Goal: Task Accomplishment & Management: Use online tool/utility

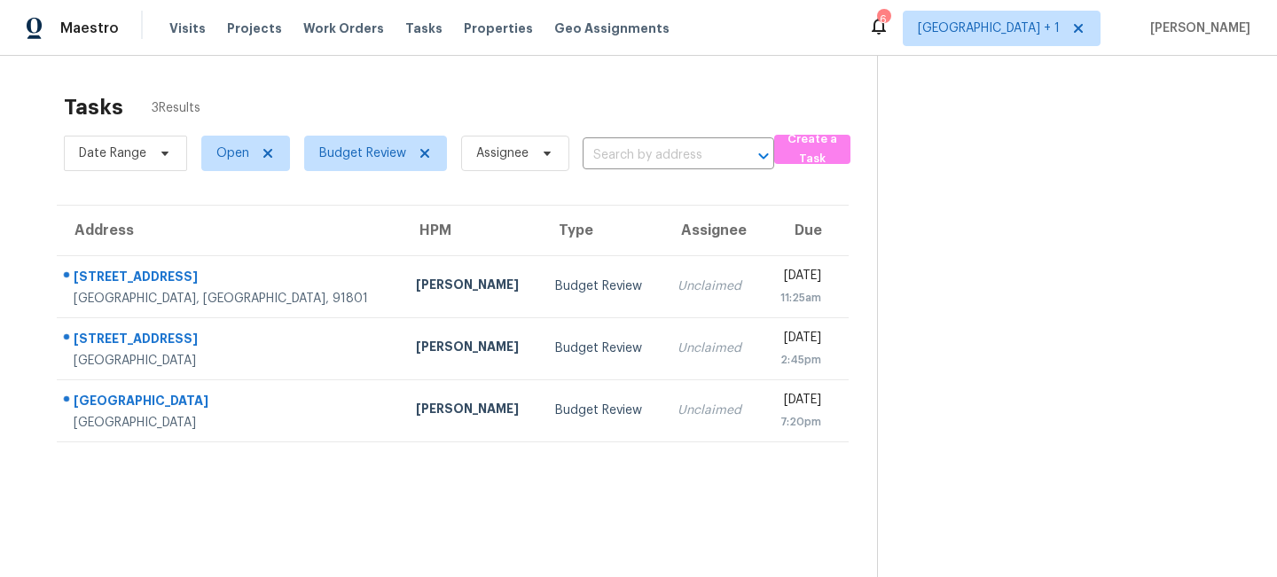
scroll to position [56, 0]
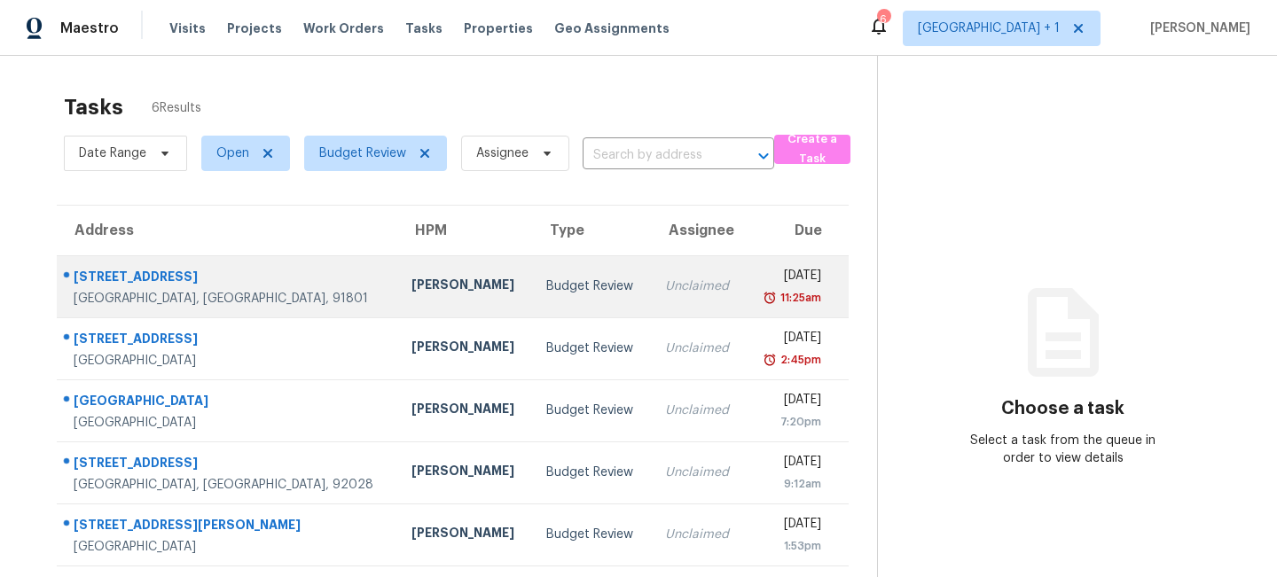
scroll to position [65, 0]
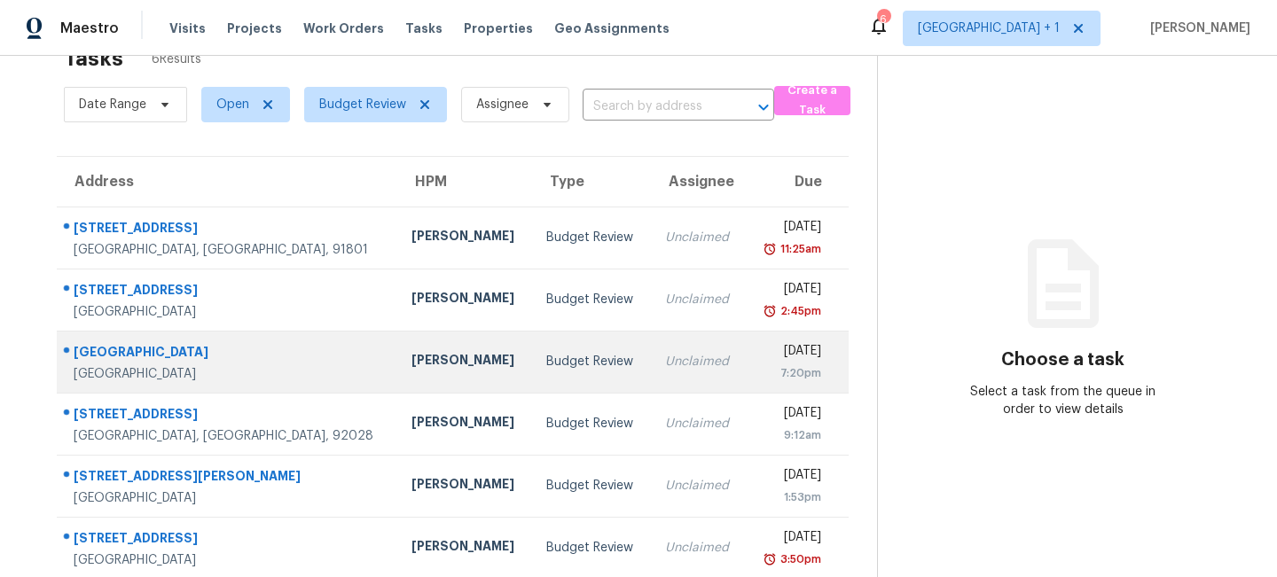
scroll to position [65, 0]
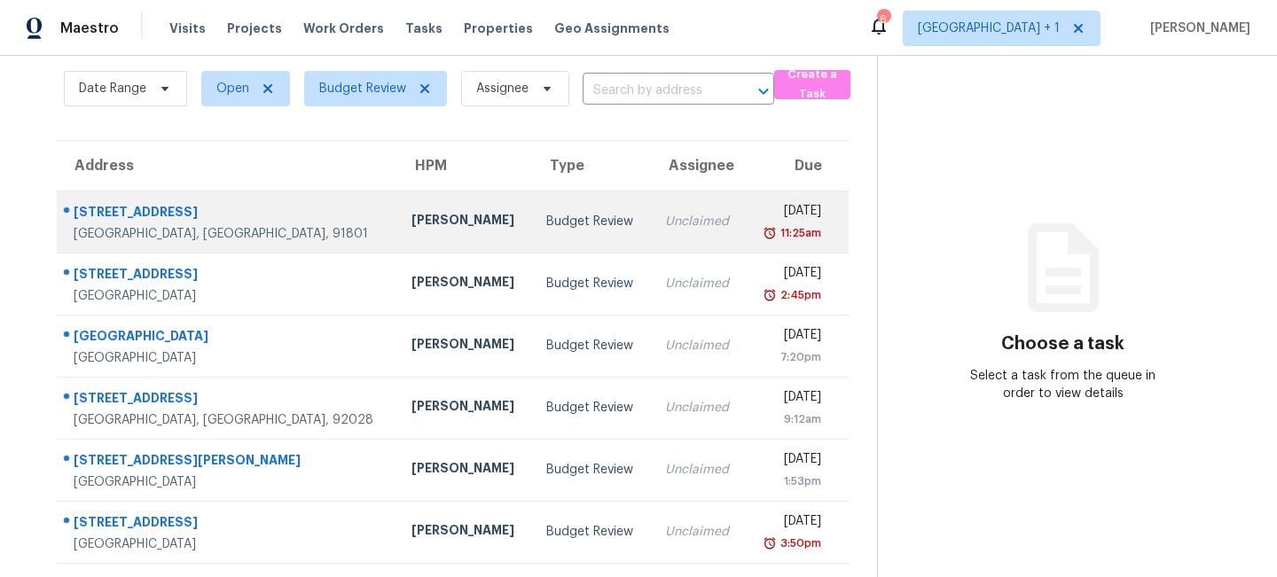
click at [590, 241] on td "Budget Review" at bounding box center [591, 222] width 119 height 62
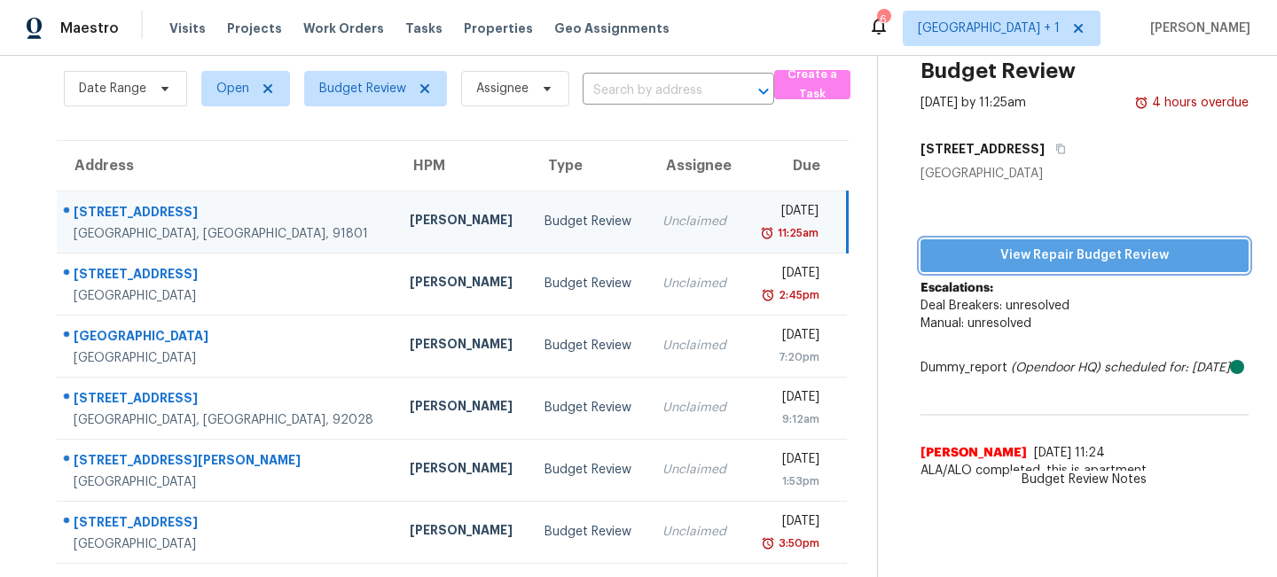
click at [1018, 256] on span "View Repair Budget Review" at bounding box center [1084, 256] width 300 height 22
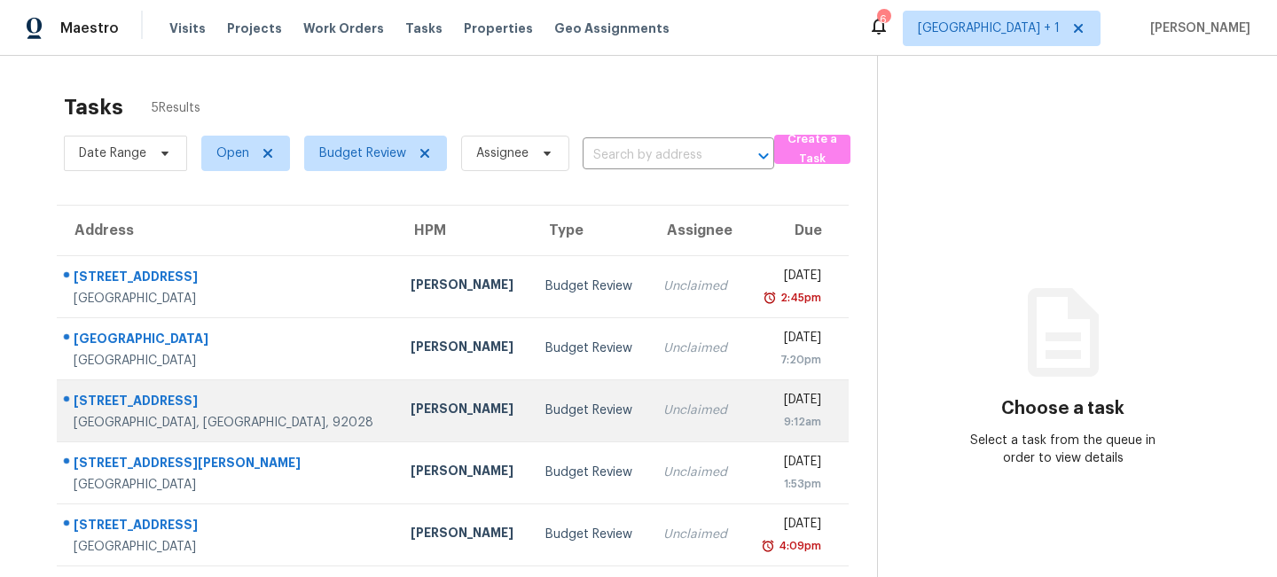
scroll to position [56, 0]
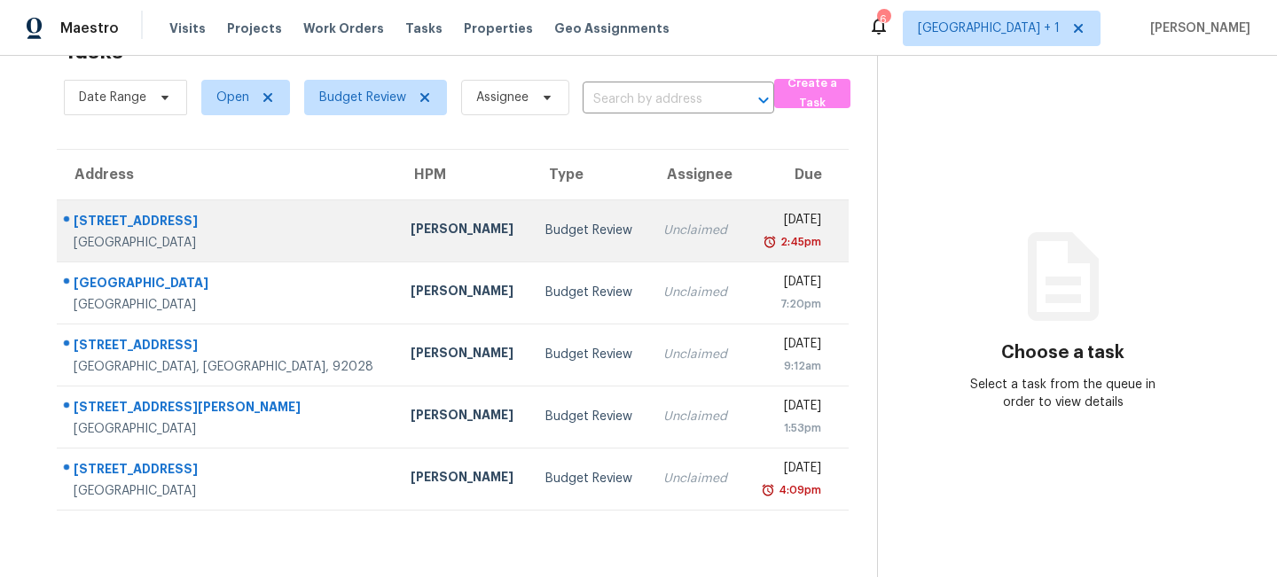
click at [550, 245] on td "Budget Review" at bounding box center [590, 230] width 118 height 62
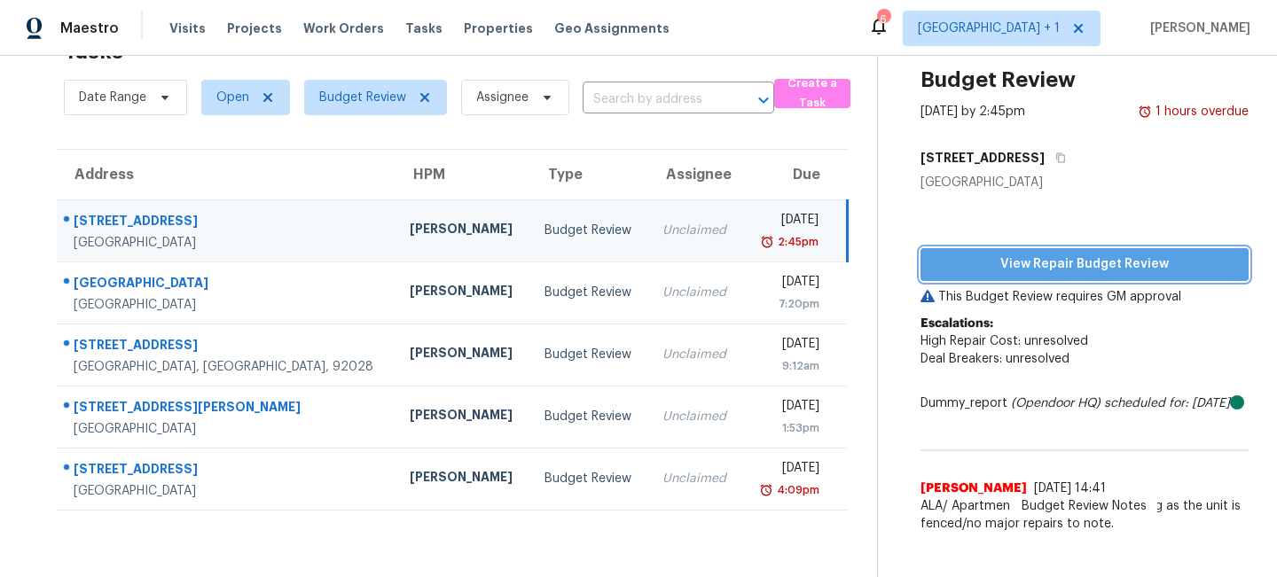
click at [1016, 263] on span "View Repair Budget Review" at bounding box center [1084, 265] width 300 height 22
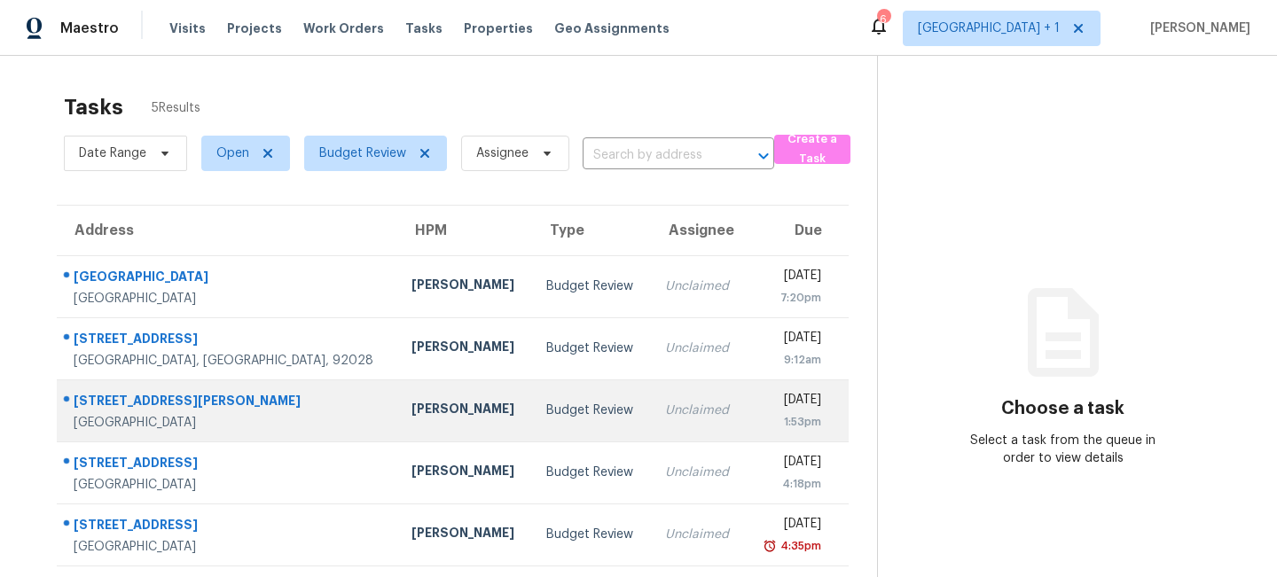
scroll to position [56, 0]
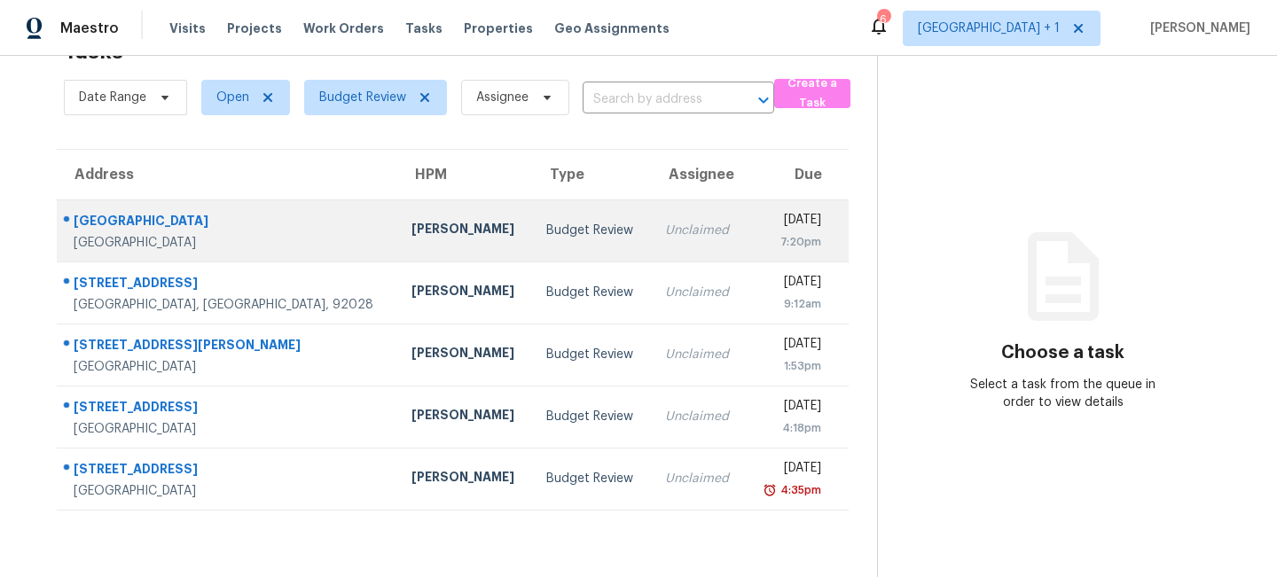
click at [546, 223] on div "Budget Review" at bounding box center [591, 231] width 90 height 18
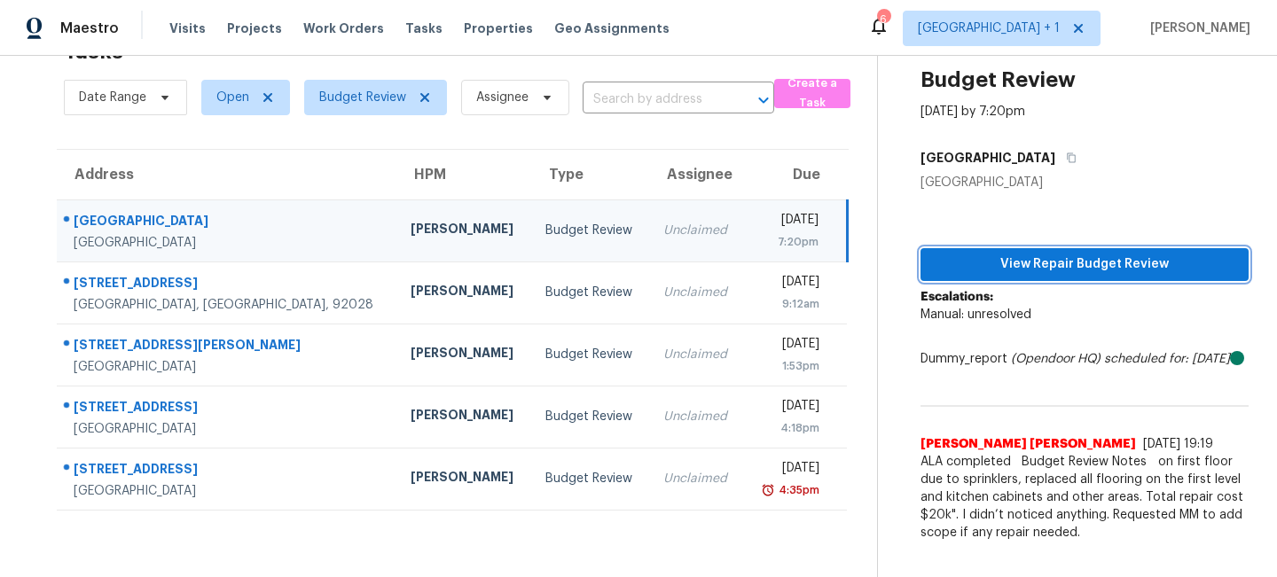
click at [1036, 274] on span "View Repair Budget Review" at bounding box center [1084, 265] width 300 height 22
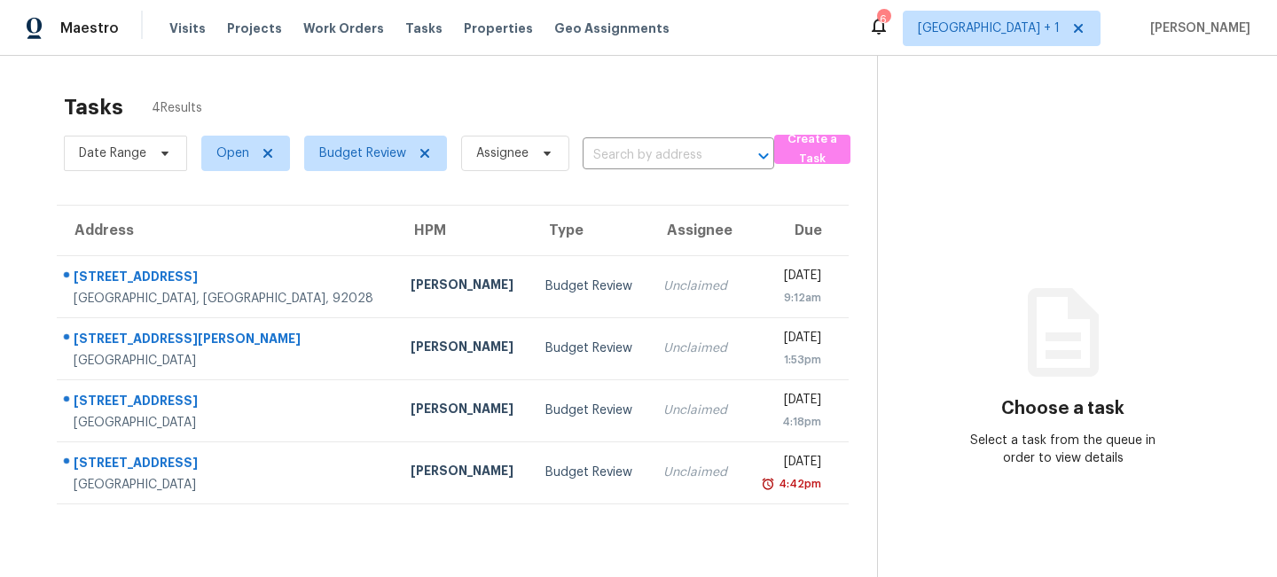
scroll to position [56, 0]
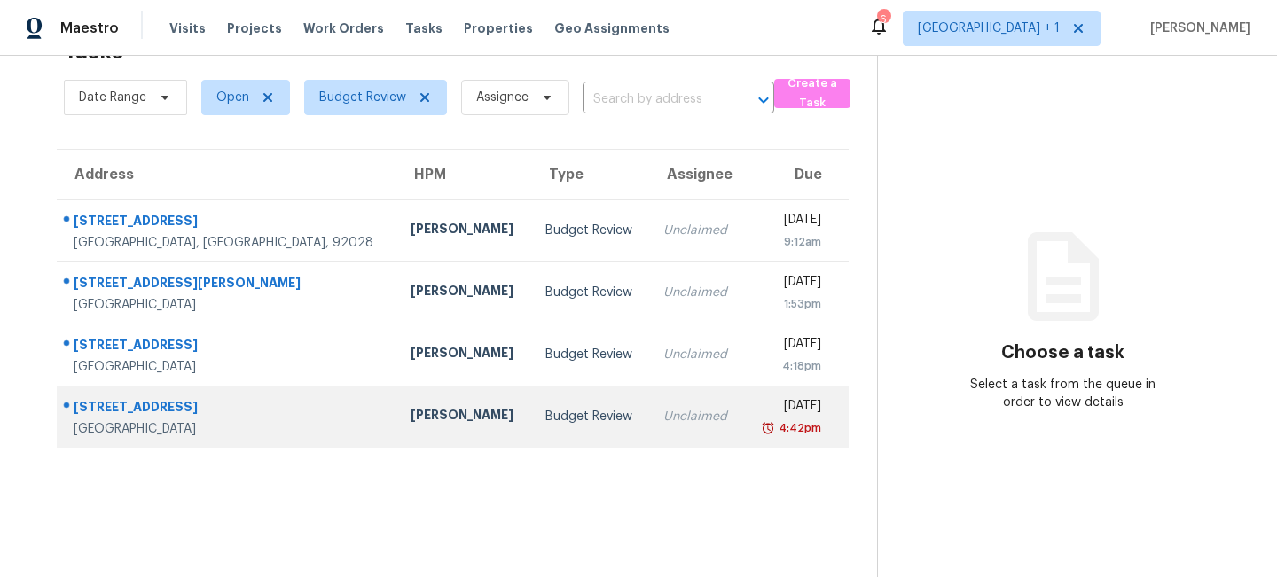
click at [663, 418] on div "Unclaimed" at bounding box center [696, 417] width 66 height 18
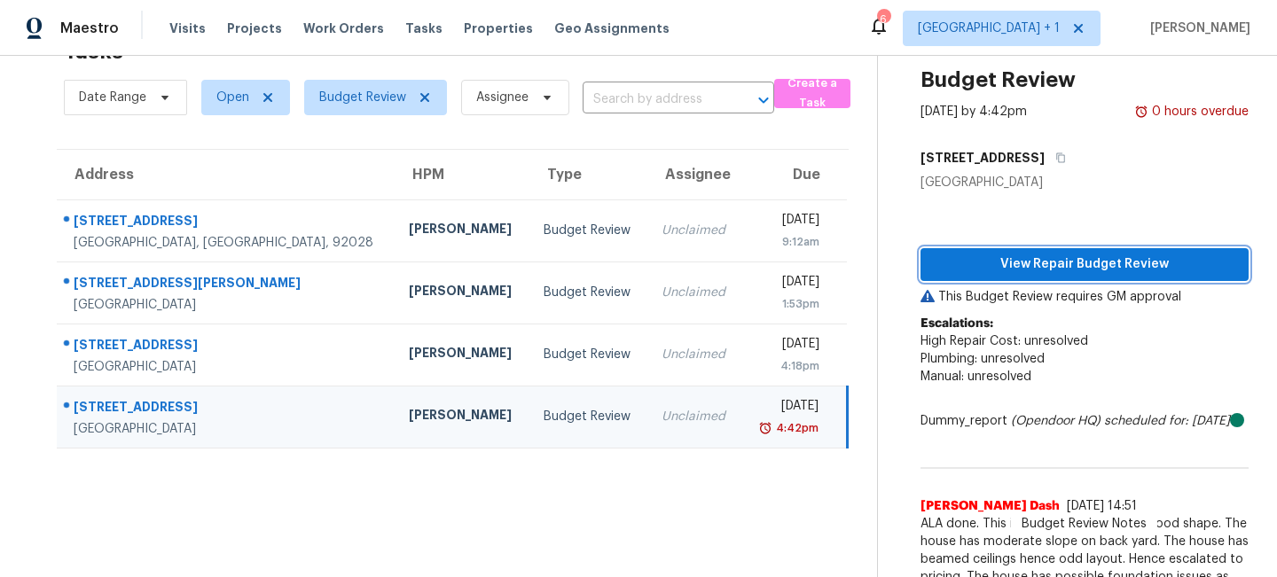
click at [1039, 262] on span "View Repair Budget Review" at bounding box center [1084, 265] width 300 height 22
